Goal: Transaction & Acquisition: Subscribe to service/newsletter

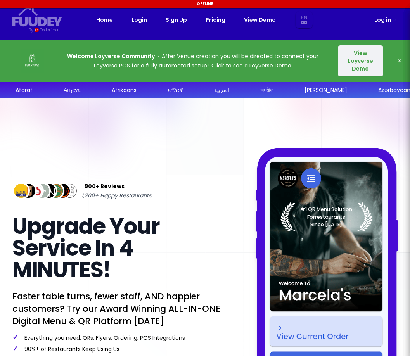
select select "en"
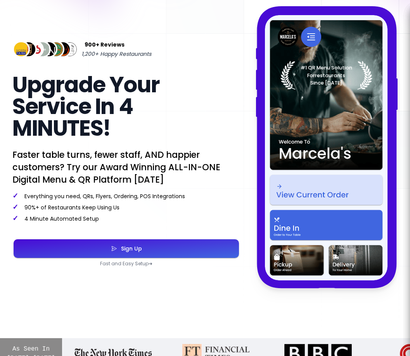
scroll to position [155, 0]
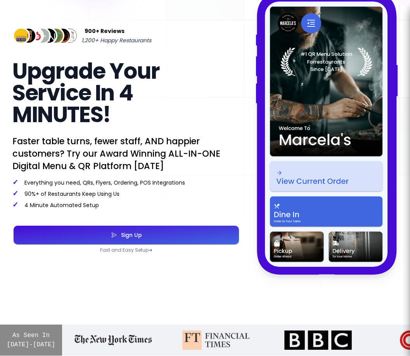
click at [124, 230] on button "Sign Up" at bounding box center [126, 235] width 225 height 19
select select "en"
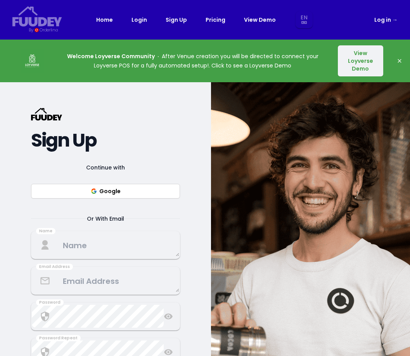
select select "en"
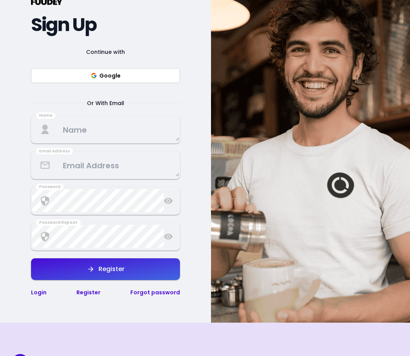
scroll to position [116, 0]
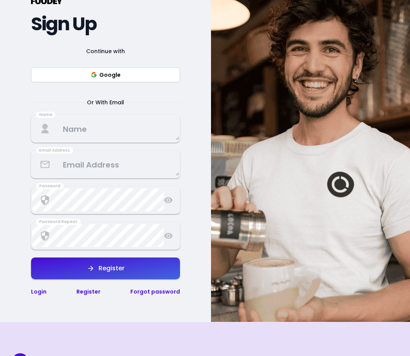
select select "en"
